Goal: Check status: Check status

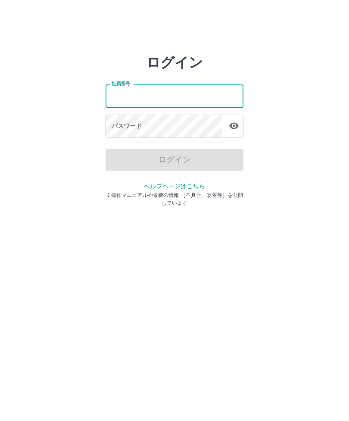
type input "*******"
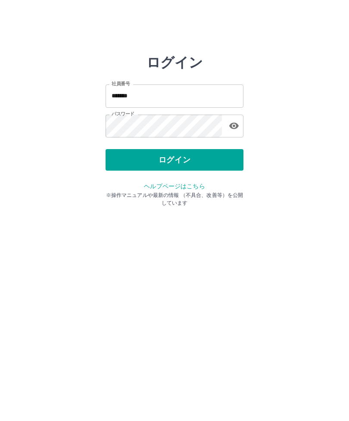
click at [218, 158] on button "ログイン" at bounding box center [175, 160] width 138 height 22
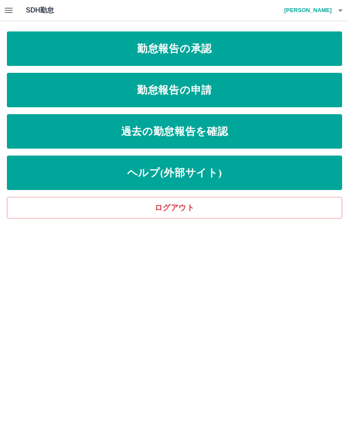
click at [12, 12] on icon "button" at bounding box center [8, 10] width 10 height 10
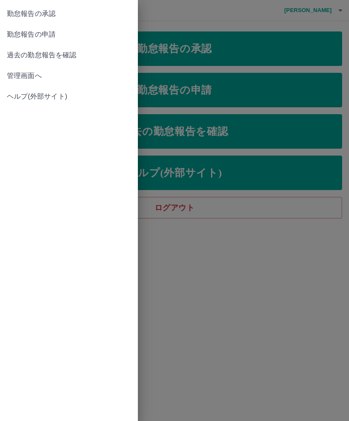
click at [42, 77] on span "管理画面へ" at bounding box center [69, 76] width 124 height 10
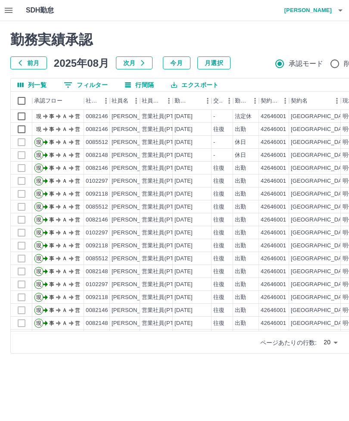
click at [335, 344] on body "SDH勤怠 安富　均 勤務実績承認 前月 2025年08月 次月 今月 月選択 承認モード 削除モード 一括承認 列一覧 0 フィルター 行間隔 エクスポート…" at bounding box center [174, 182] width 349 height 364
click at [328, 376] on li "100" at bounding box center [327, 372] width 29 height 16
type input "***"
click at [13, 9] on icon "button" at bounding box center [8, 10] width 10 height 10
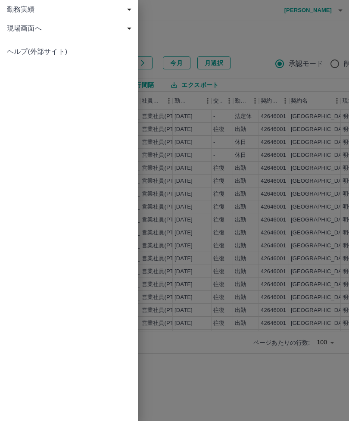
click at [275, 27] on div at bounding box center [174, 210] width 349 height 421
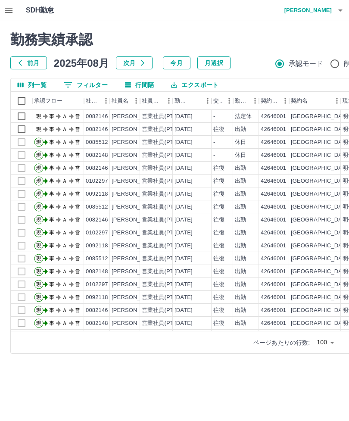
click at [348, 13] on button "button" at bounding box center [340, 10] width 17 height 21
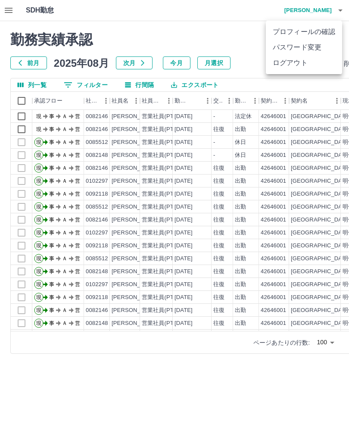
click at [304, 66] on li "ログアウト" at bounding box center [304, 63] width 76 height 16
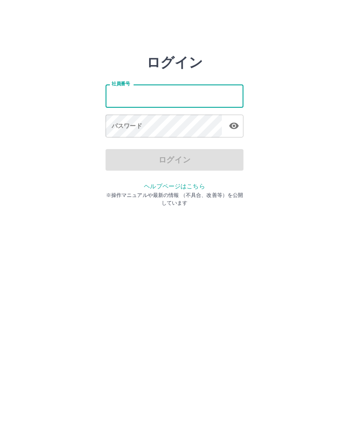
type input "*******"
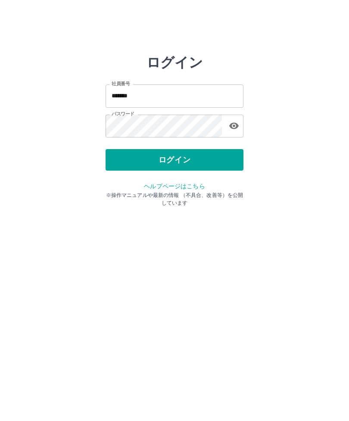
click at [191, 157] on button "ログイン" at bounding box center [175, 160] width 138 height 22
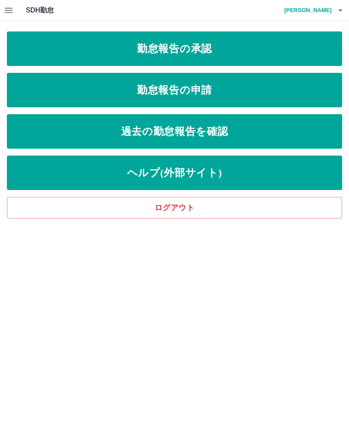
click at [6, 10] on icon "button" at bounding box center [9, 10] width 8 height 5
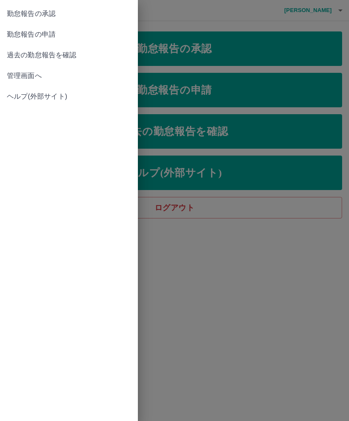
click at [62, 56] on span "過去の勤怠報告を確認" at bounding box center [69, 55] width 124 height 10
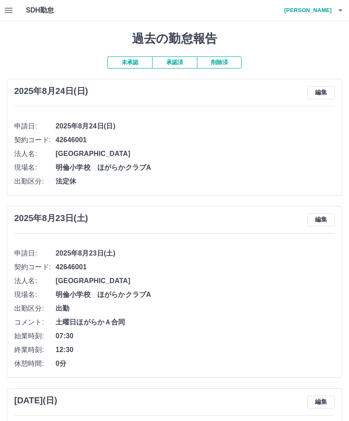
click at [182, 63] on button "承認済" at bounding box center [174, 62] width 45 height 12
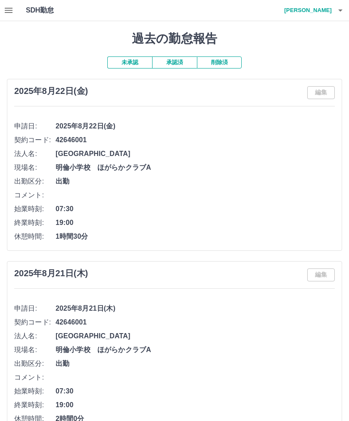
click at [344, 12] on icon "button" at bounding box center [341, 10] width 10 height 10
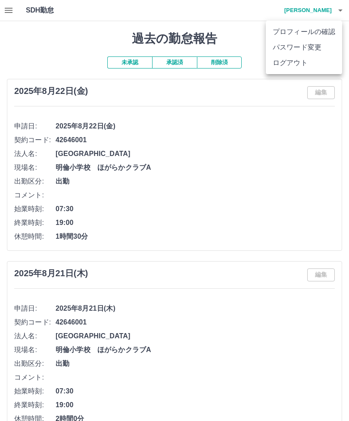
click at [270, 101] on div at bounding box center [174, 210] width 349 height 421
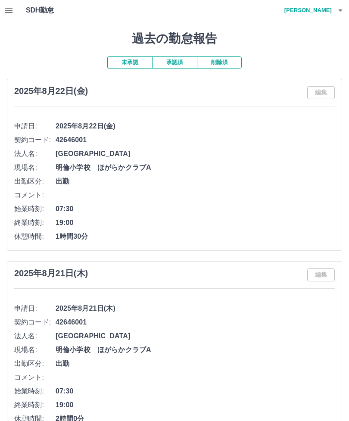
click at [183, 62] on button "承認済" at bounding box center [174, 62] width 45 height 12
click at [142, 62] on button "未承認" at bounding box center [129, 62] width 45 height 12
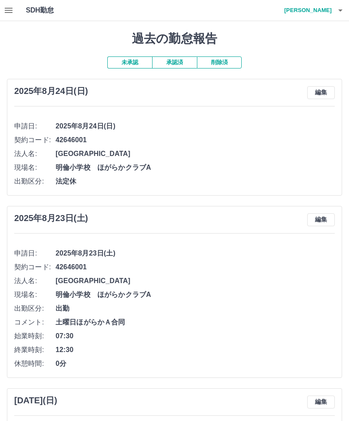
click at [343, 12] on icon "button" at bounding box center [341, 10] width 10 height 10
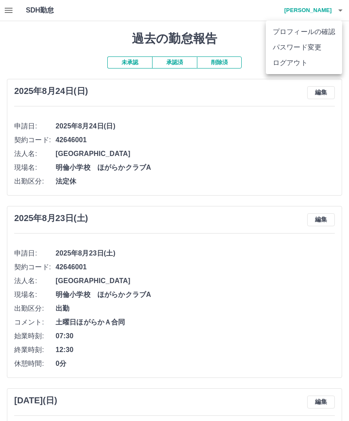
click at [302, 66] on li "ログアウト" at bounding box center [304, 63] width 76 height 16
